Goal: Find specific page/section: Find specific page/section

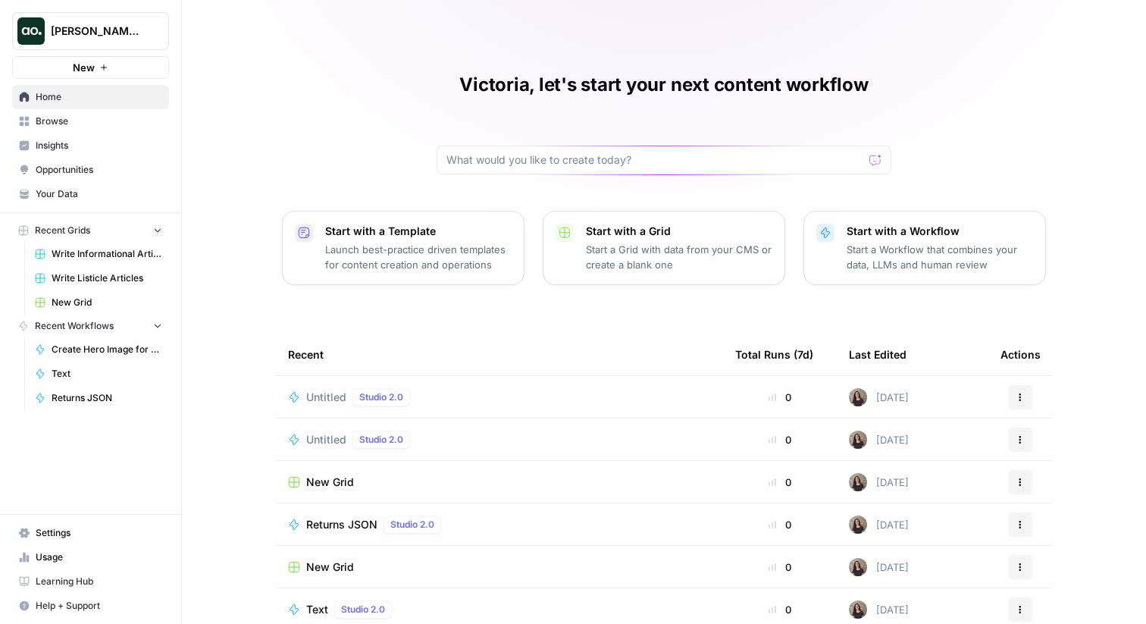
click at [74, 151] on span "Insights" at bounding box center [99, 146] width 127 height 14
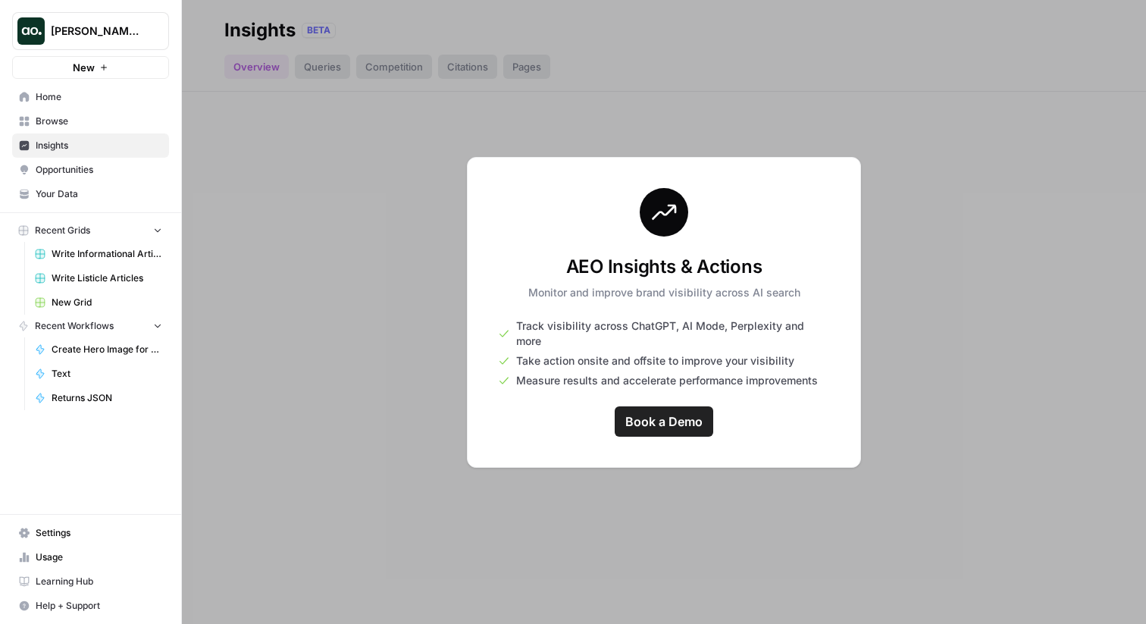
click at [99, 17] on button "[PERSON_NAME] Testing" at bounding box center [90, 31] width 157 height 38
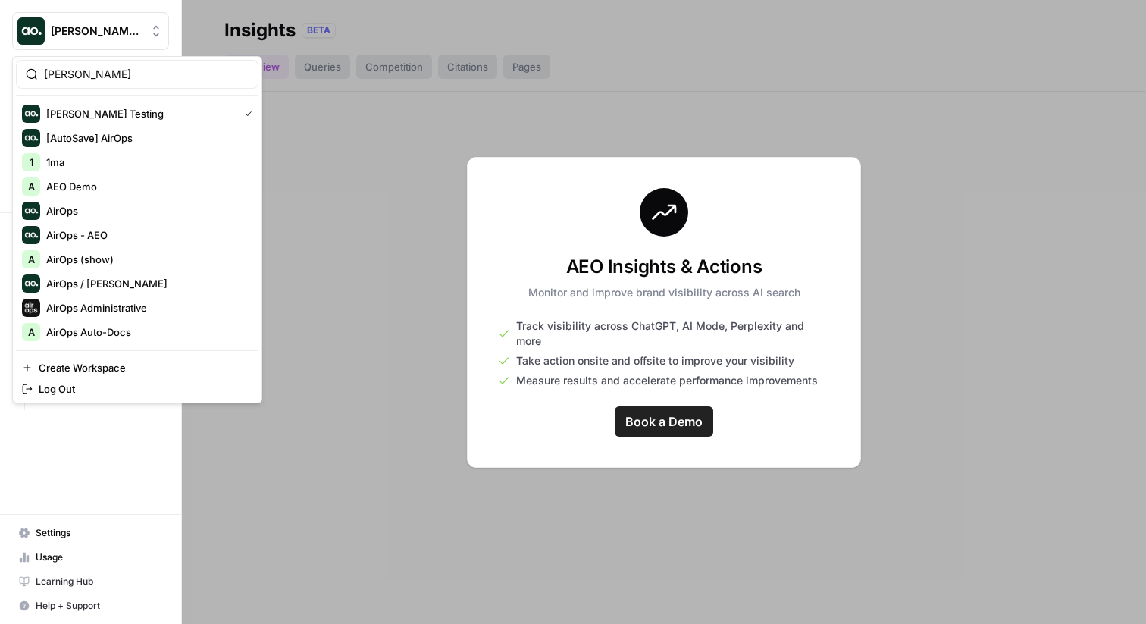
type input "[PERSON_NAME]"
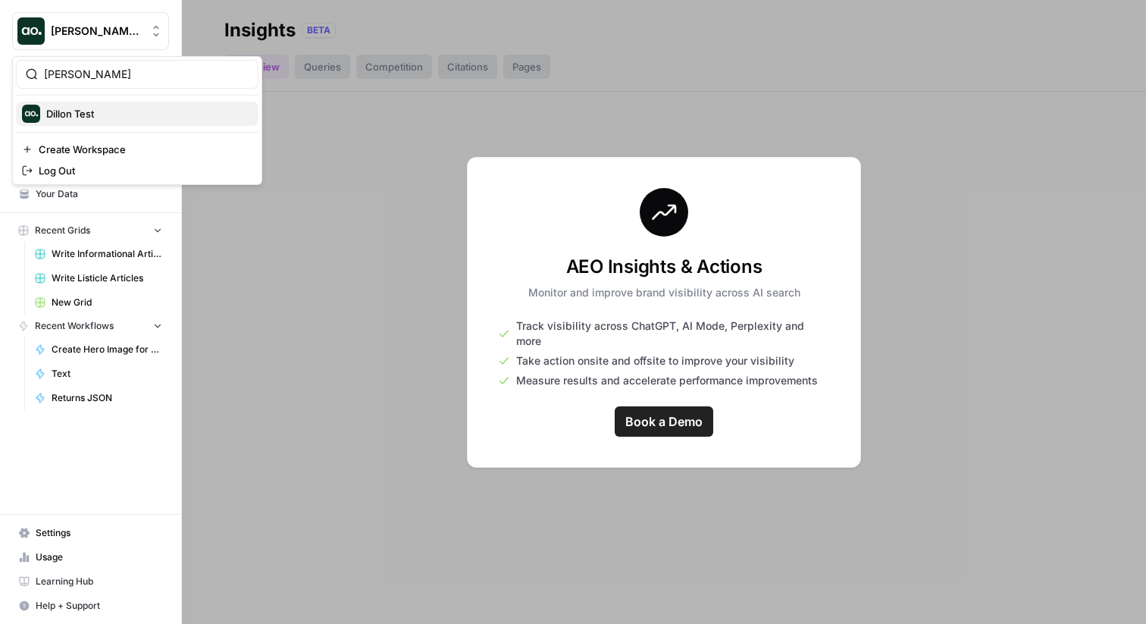
click at [81, 116] on span "Dillon Test" at bounding box center [146, 113] width 200 height 15
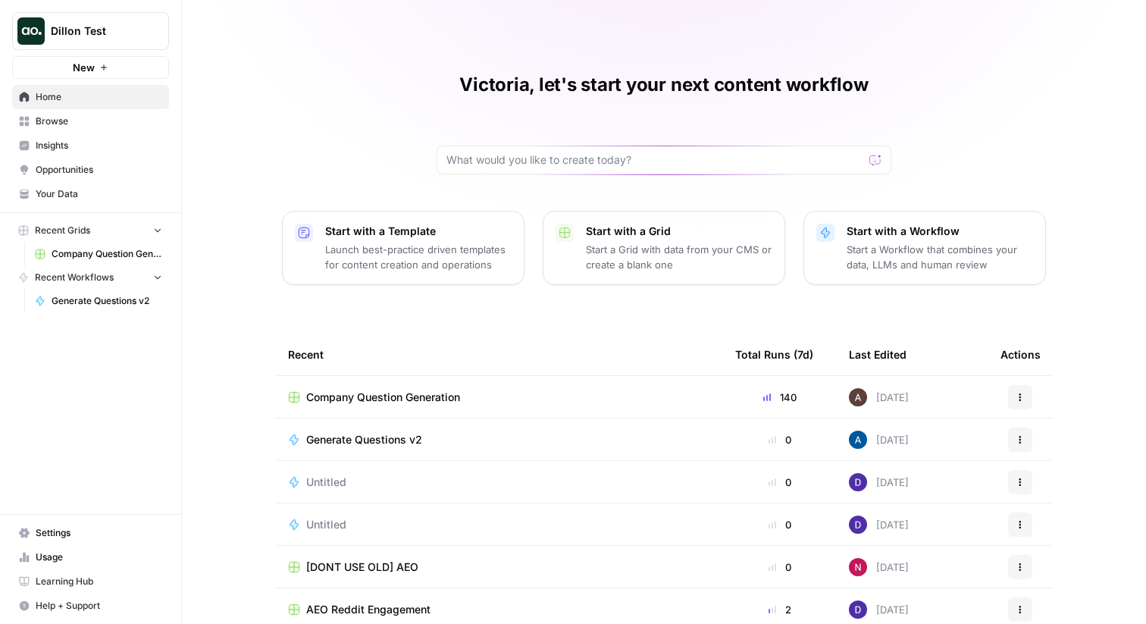
click at [283, 135] on div "Victoria, let's start your next content workflow Start with a Template Launch b…" at bounding box center [664, 348] width 964 height 697
